Goal: Check status: Check status

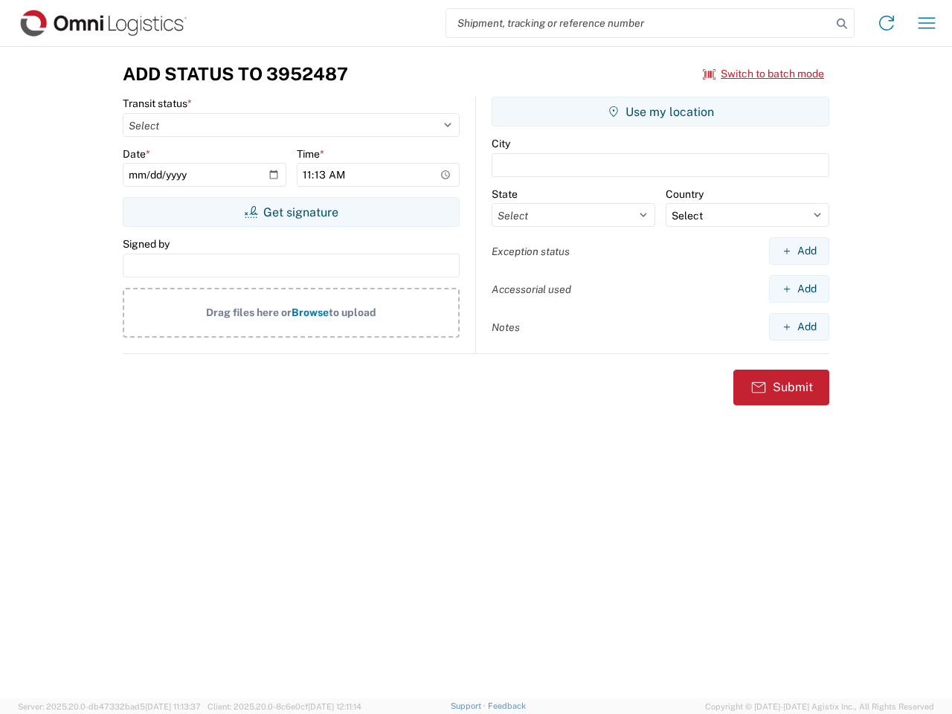
click at [639, 23] on input "search" at bounding box center [638, 23] width 385 height 28
click at [842, 24] on icon at bounding box center [841, 23] width 21 height 21
click at [886, 23] on icon at bounding box center [886, 23] width 24 height 24
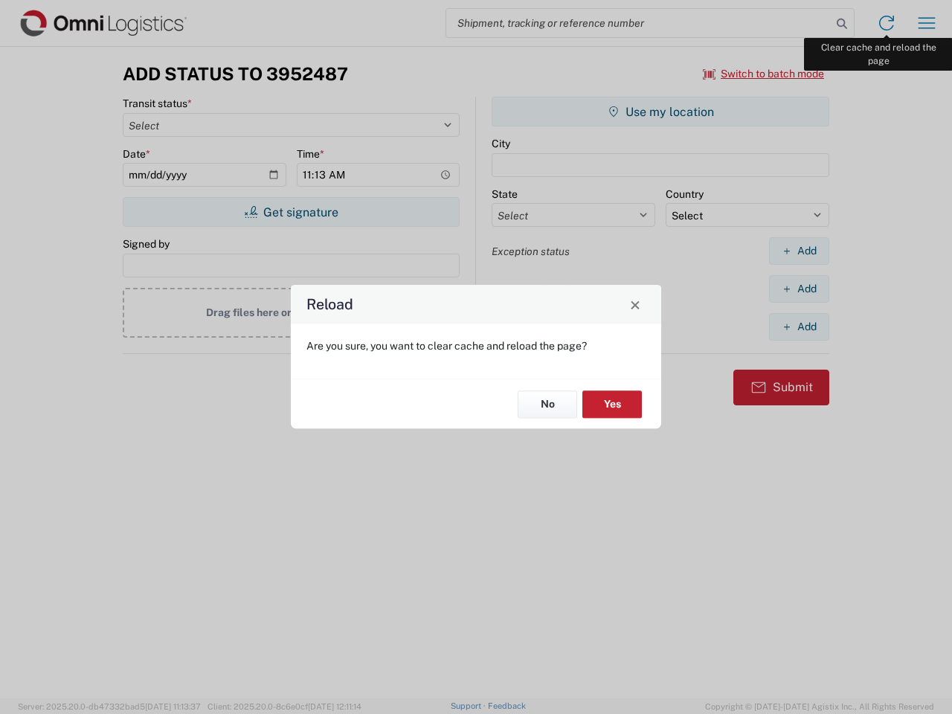
click at [926, 23] on div "Reload Are you sure, you want to clear cache and reload the page? No Yes" at bounding box center [476, 357] width 952 height 714
click at [764, 74] on div "Reload Are you sure, you want to clear cache and reload the page? No Yes" at bounding box center [476, 357] width 952 height 714
click at [291, 212] on div "Reload Are you sure, you want to clear cache and reload the page? No Yes" at bounding box center [476, 357] width 952 height 714
click at [660, 112] on div "Reload Are you sure, you want to clear cache and reload the page? No Yes" at bounding box center [476, 357] width 952 height 714
click at [798, 251] on div "Reload Are you sure, you want to clear cache and reload the page? No Yes" at bounding box center [476, 357] width 952 height 714
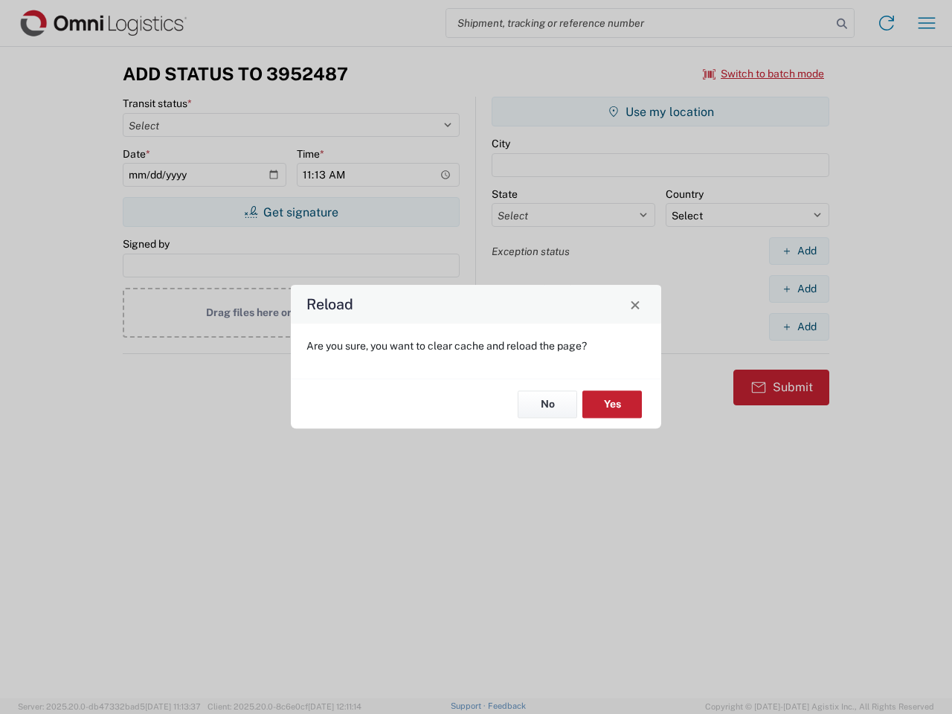
click at [798, 288] on div "Reload Are you sure, you want to clear cache and reload the page? No Yes" at bounding box center [476, 357] width 952 height 714
click at [798, 326] on div "Reload Are you sure, you want to clear cache and reload the page? No Yes" at bounding box center [476, 357] width 952 height 714
